Goal: Task Accomplishment & Management: Manage account settings

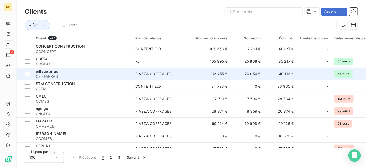
click at [89, 75] on span "CEIFFARRAS" at bounding box center [82, 76] width 93 height 5
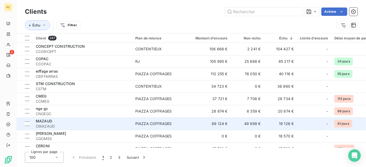
click at [112, 124] on span "CMAZAUD" at bounding box center [82, 126] width 93 height 5
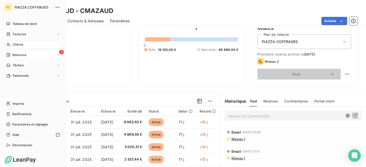
click at [16, 54] on span "Relances" at bounding box center [19, 55] width 14 height 5
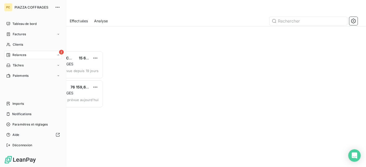
scroll to position [112, 75]
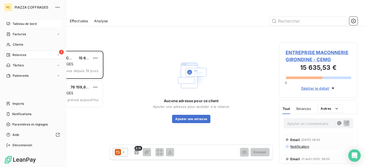
click at [22, 22] on span "Tableau de bord" at bounding box center [24, 24] width 24 height 5
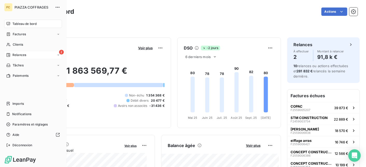
click at [27, 25] on span "Tableau de bord" at bounding box center [24, 24] width 24 height 5
click at [18, 35] on span "Factures" at bounding box center [19, 34] width 13 height 5
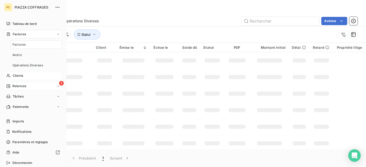
click at [18, 74] on span "Clients" at bounding box center [18, 75] width 10 height 5
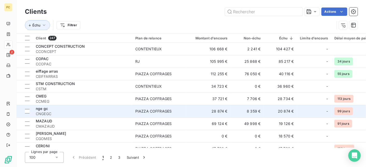
click at [84, 112] on span "CNGEGC" at bounding box center [82, 113] width 93 height 5
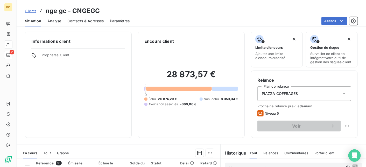
click at [83, 20] on span "Contacts & Adresses" at bounding box center [85, 20] width 36 height 5
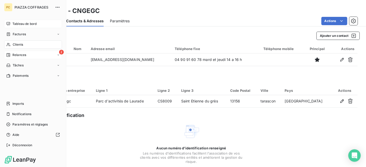
click at [23, 22] on span "Tableau de bord" at bounding box center [24, 24] width 24 height 5
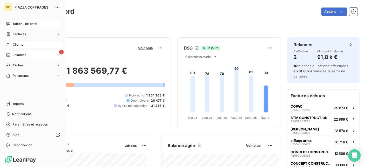
click at [19, 45] on span "Clients" at bounding box center [18, 44] width 10 height 5
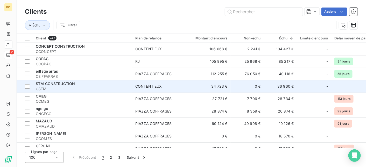
scroll to position [52, 0]
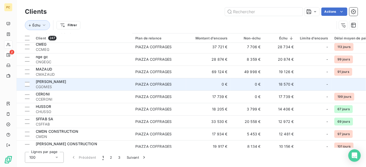
click at [94, 86] on span "CGOMES" at bounding box center [82, 86] width 93 height 5
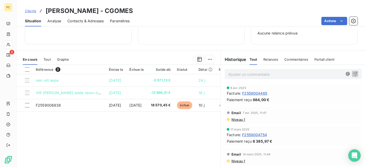
scroll to position [88, 0]
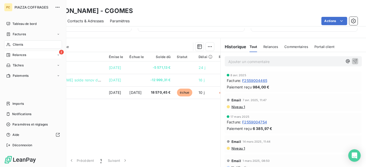
click at [18, 45] on span "Clients" at bounding box center [18, 44] width 10 height 5
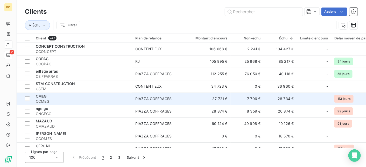
scroll to position [52, 0]
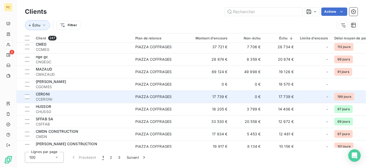
click at [53, 98] on span "CCERONI" at bounding box center [82, 99] width 93 height 5
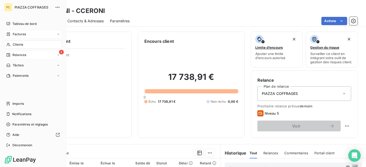
click at [23, 34] on span "Factures" at bounding box center [19, 34] width 13 height 5
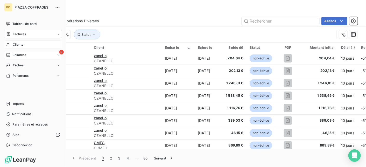
click at [20, 44] on span "Clients" at bounding box center [18, 44] width 10 height 5
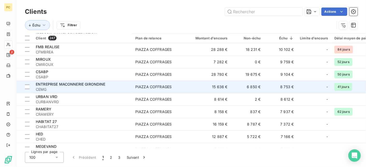
scroll to position [155, 0]
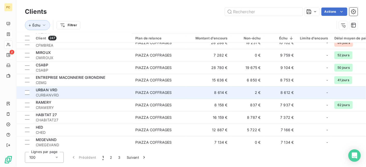
click at [140, 93] on div "PIAZZA COFFRAGES" at bounding box center [153, 92] width 36 height 5
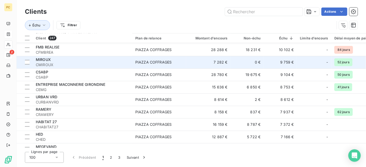
scroll to position [155, 0]
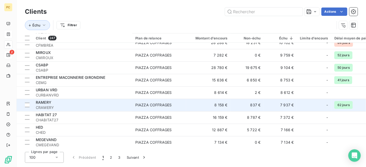
click at [93, 105] on span "CRAMERY" at bounding box center [82, 107] width 93 height 5
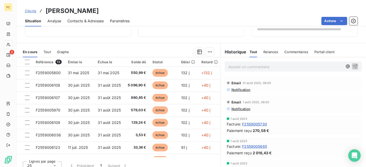
scroll to position [104, 0]
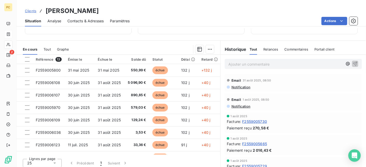
click at [93, 21] on span "Contacts & Adresses" at bounding box center [85, 20] width 36 height 5
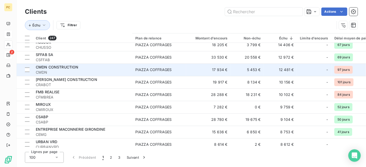
scroll to position [155, 0]
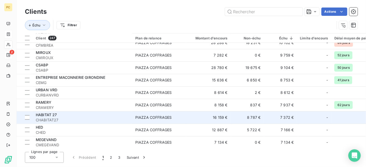
click at [88, 117] on div "HABITAT 27" at bounding box center [82, 114] width 93 height 5
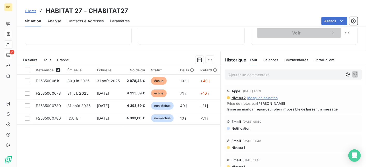
scroll to position [104, 0]
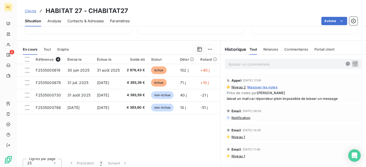
click at [236, 65] on p "Ajouter un commentaire ﻿" at bounding box center [285, 64] width 114 height 6
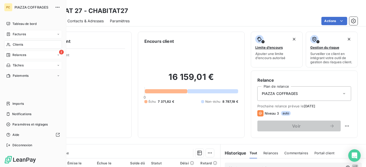
click at [17, 64] on span "Tâches" at bounding box center [18, 65] width 11 height 5
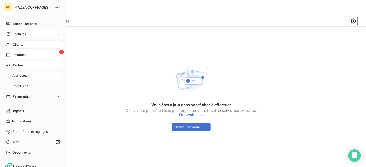
click at [24, 34] on span "Factures" at bounding box center [19, 34] width 13 height 5
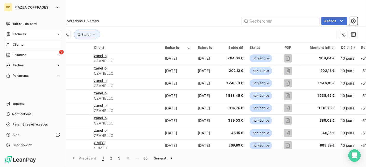
click at [15, 44] on span "Clients" at bounding box center [18, 44] width 10 height 5
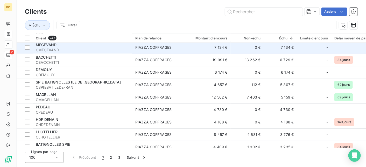
scroll to position [259, 0]
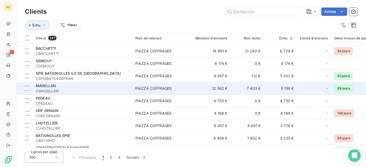
click at [73, 87] on div "MAGELLAN" at bounding box center [82, 85] width 93 height 5
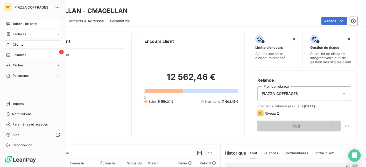
click at [23, 23] on span "Tableau de bord" at bounding box center [24, 24] width 24 height 5
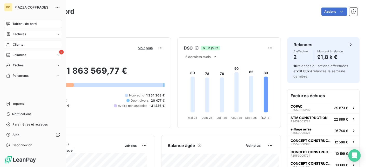
click at [18, 45] on span "Clients" at bounding box center [18, 44] width 10 height 5
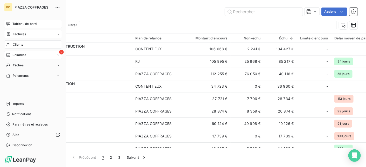
click at [18, 23] on span "Tableau de bord" at bounding box center [24, 24] width 24 height 5
